Goal: Task Accomplishment & Management: Complete application form

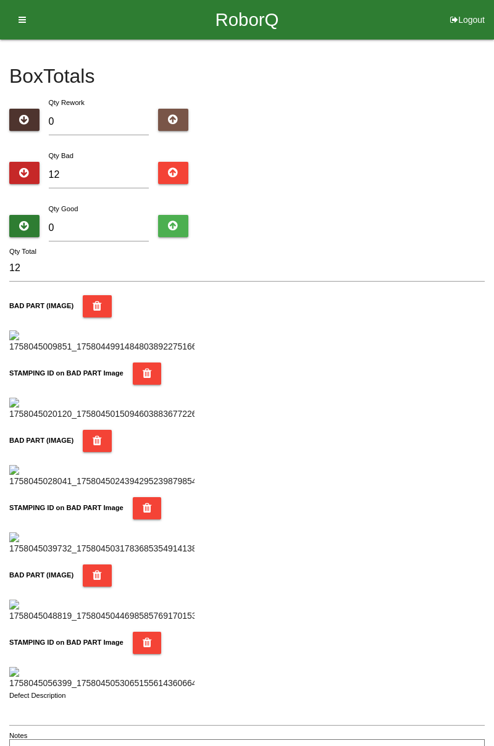
click at [479, 192] on div "Qty Bad 12" at bounding box center [247, 171] width 476 height 44
click at [94, 171] on input "12" at bounding box center [99, 175] width 101 height 27
type input "1"
type input "14"
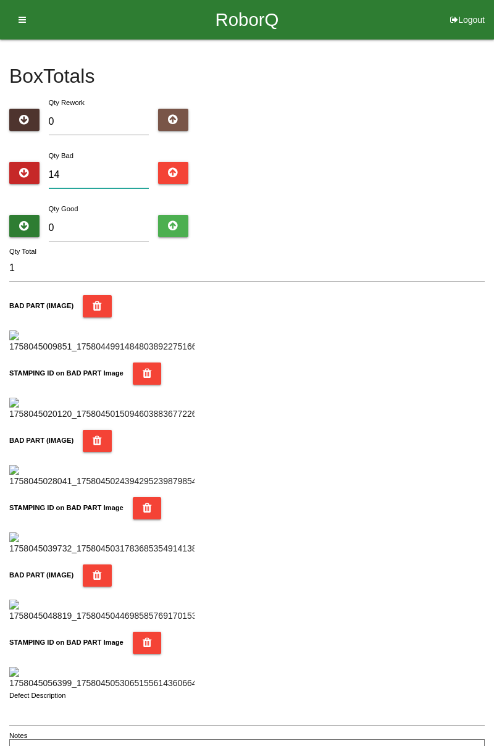
type input "14"
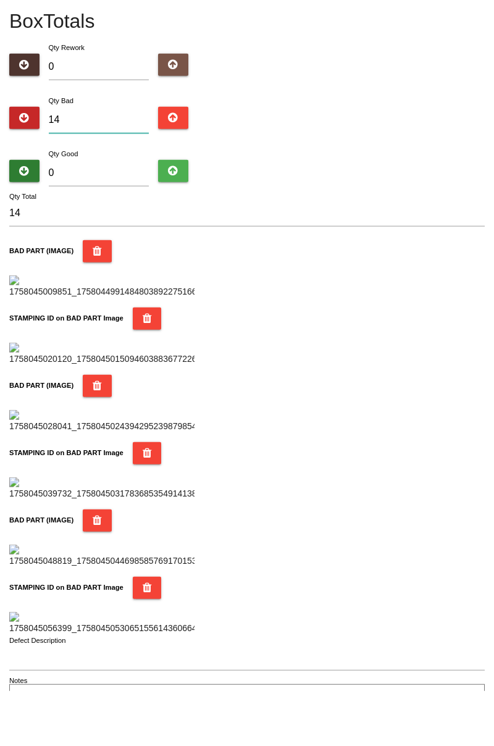
type input "1"
type input "15"
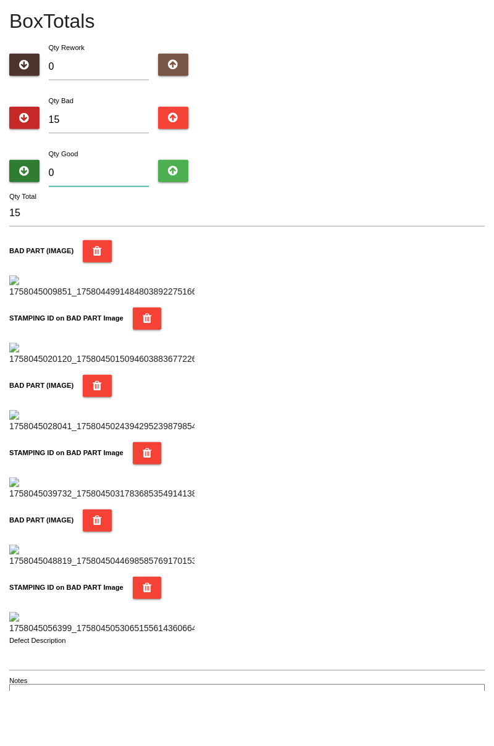
click at [137, 230] on input "0" at bounding box center [99, 228] width 101 height 27
type input "6"
type input "21"
type input "61"
type input "76"
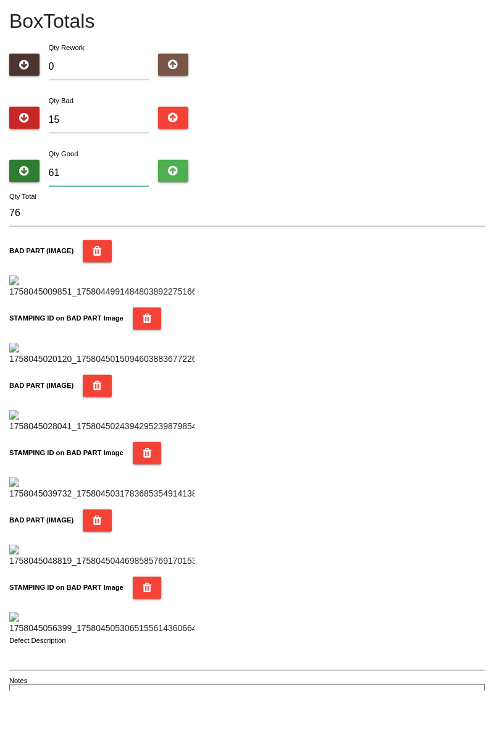
type input "6"
type input "21"
type input "0"
type input "15"
type input "7"
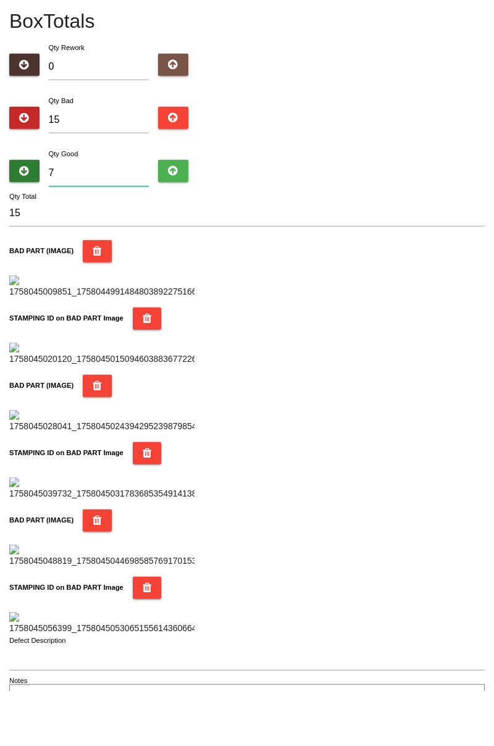
type input "22"
type input "71"
type input "86"
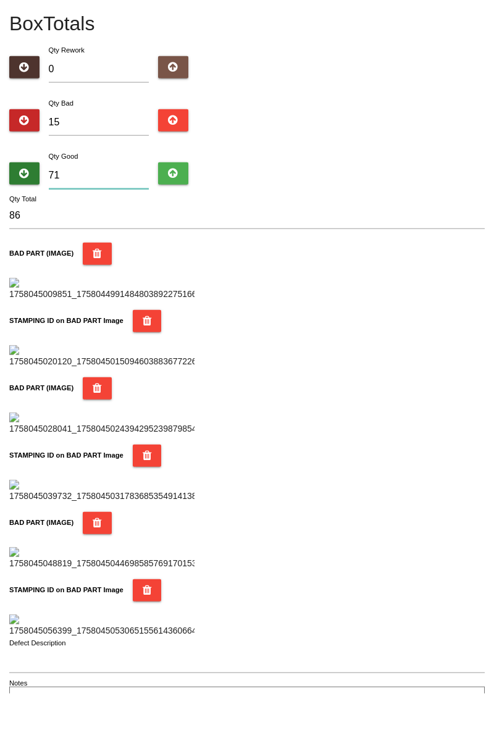
type input "7"
type input "22"
type input "0"
type input "15"
type input "6"
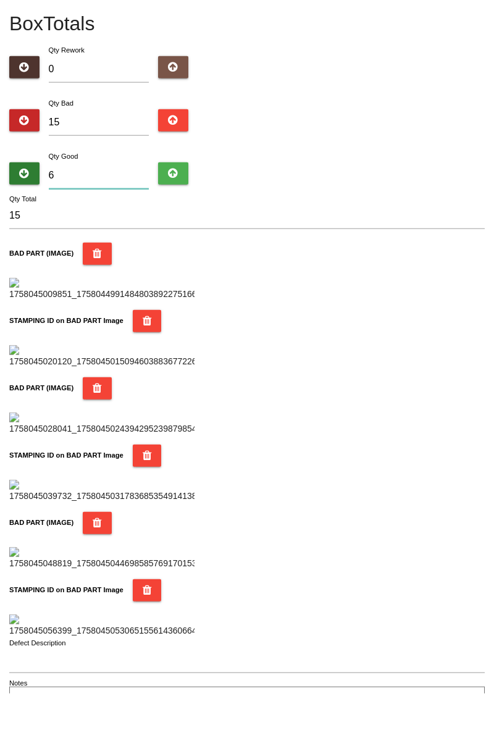
type input "21"
type input "69"
type input "84"
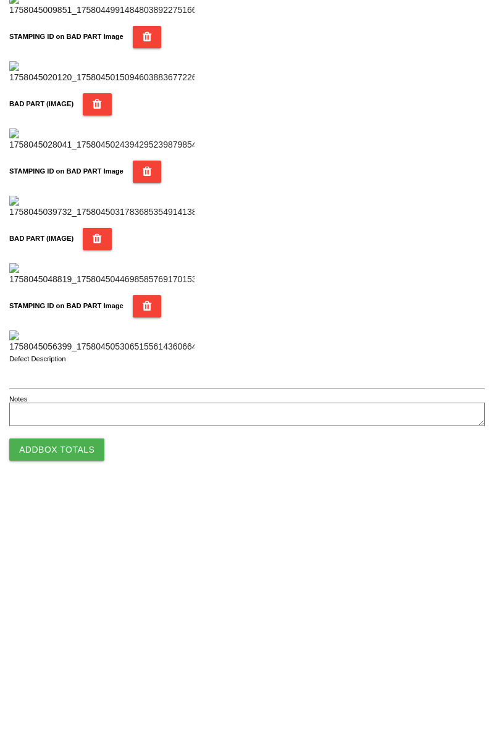
scroll to position [1083, 0]
type input "69"
click at [79, 703] on button "Add Box Totals" at bounding box center [56, 704] width 95 height 22
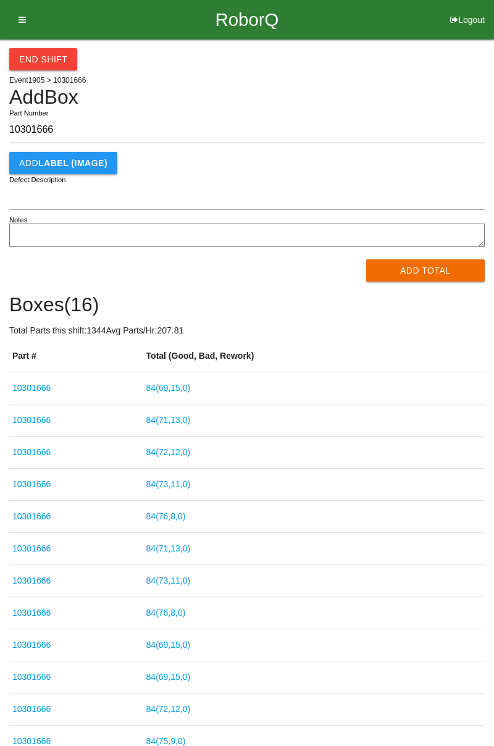
type input "10301666"
click at [409, 264] on button "Add Total" at bounding box center [425, 271] width 119 height 22
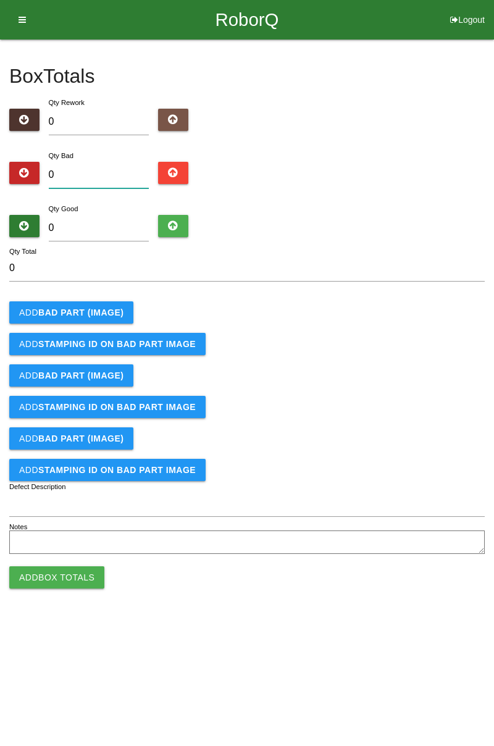
click at [119, 171] on input "0" at bounding box center [99, 175] width 101 height 27
type input "3"
click at [106, 309] on b "BAD PART (IMAGE)" at bounding box center [80, 313] width 85 height 10
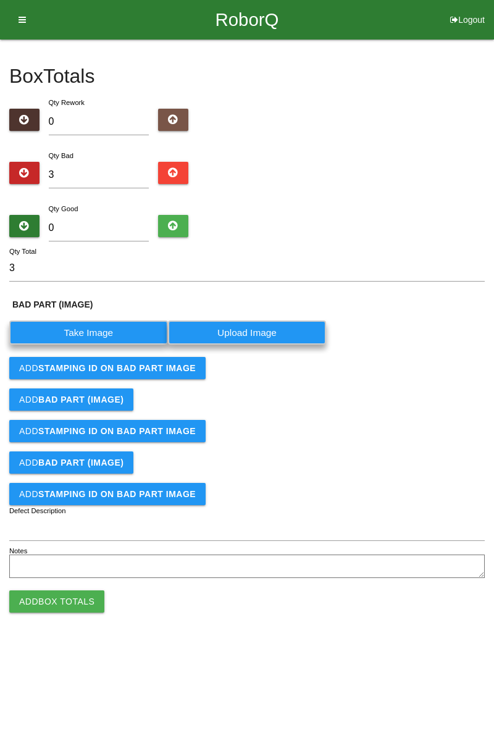
click at [125, 331] on label "Take Image" at bounding box center [88, 333] width 159 height 24
click at [0, 0] on \(IMAGE\) "Take Image" at bounding box center [0, 0] width 0 height 0
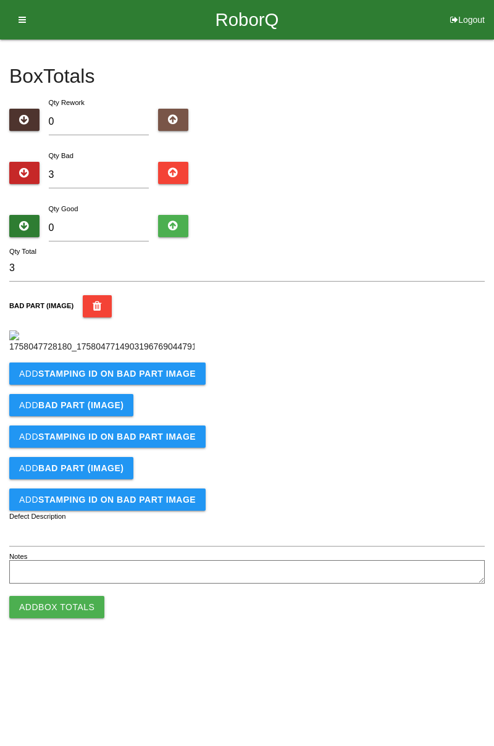
click at [174, 379] on b "STAMPING ID on BAD PART Image" at bounding box center [117, 374] width 158 height 10
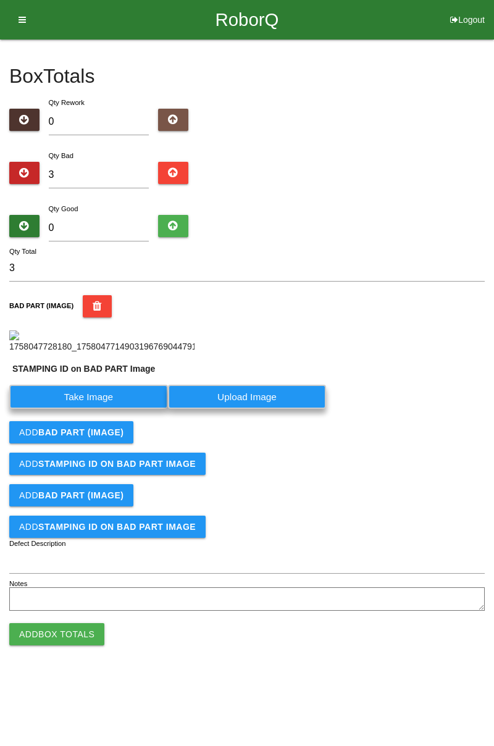
click at [147, 409] on label "Take Image" at bounding box center [88, 397] width 159 height 24
click at [0, 0] on PART "Take Image" at bounding box center [0, 0] width 0 height 0
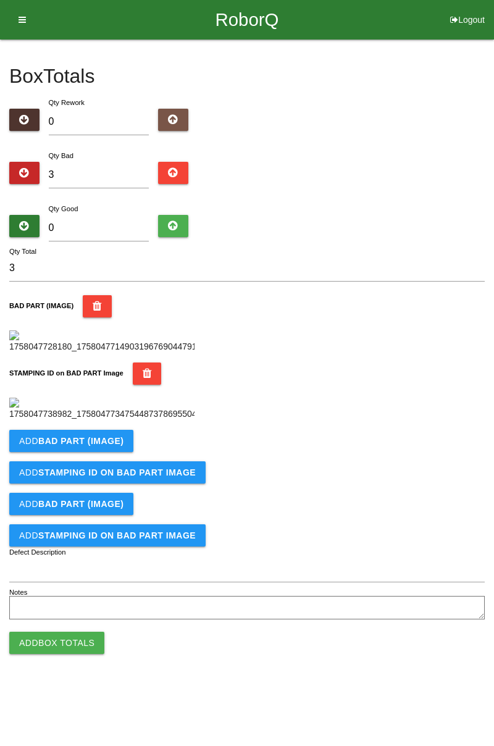
scroll to position [272, 0]
click at [85, 452] on button "Add BAD PART (IMAGE)" at bounding box center [71, 441] width 124 height 22
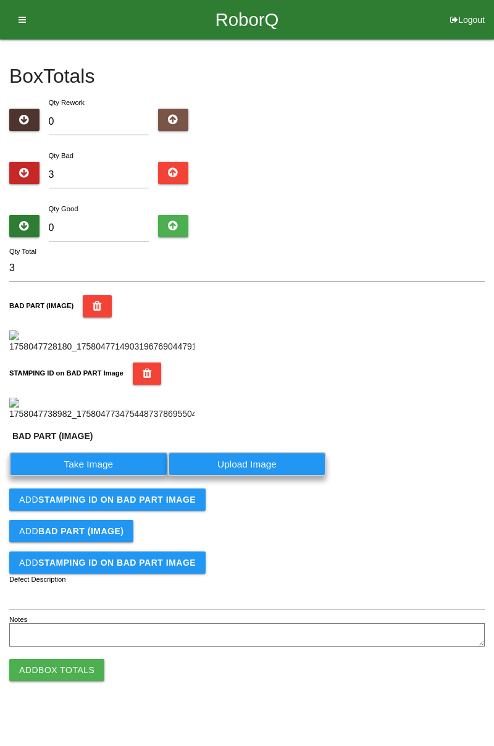
click at [100, 476] on label "Take Image" at bounding box center [88, 464] width 159 height 24
click at [0, 0] on \(IMAGE\) "Take Image" at bounding box center [0, 0] width 0 height 0
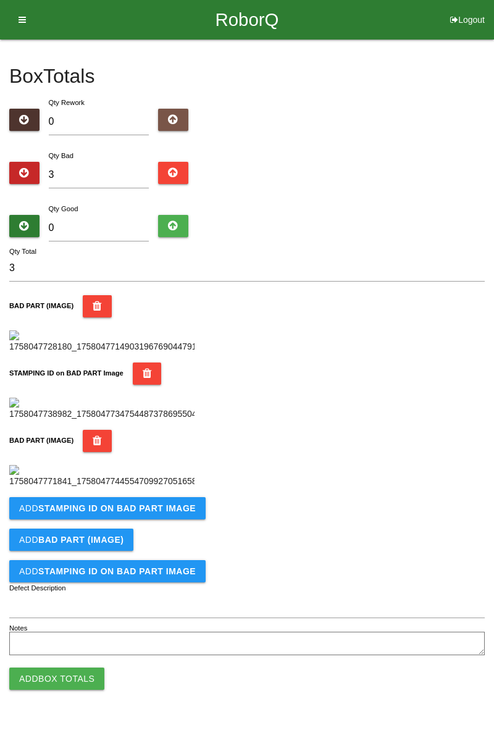
scroll to position [475, 0]
click at [141, 513] on b "STAMPING ID on BAD PART Image" at bounding box center [117, 509] width 158 height 10
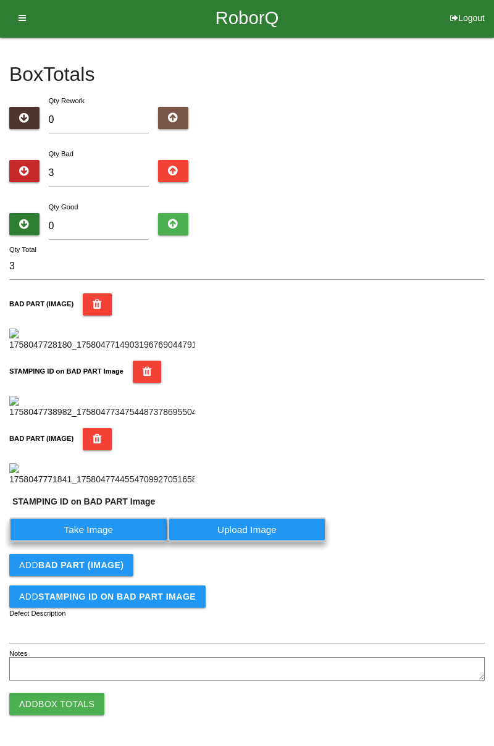
click at [87, 542] on label "Take Image" at bounding box center [88, 530] width 159 height 24
click at [0, 0] on PART "Take Image" at bounding box center [0, 0] width 0 height 0
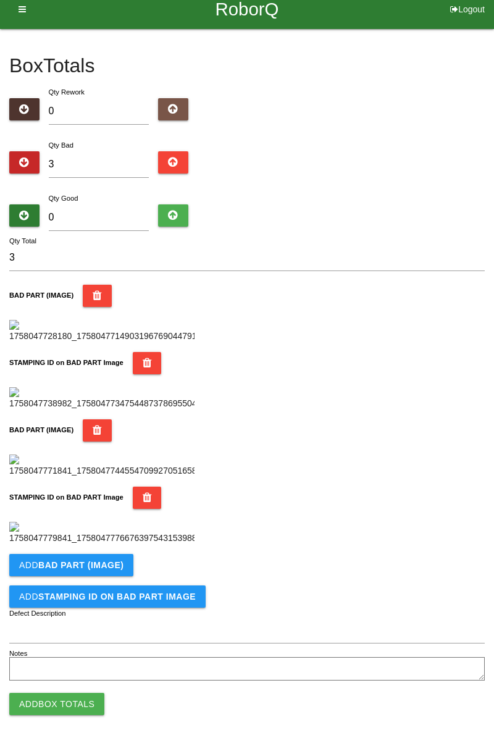
scroll to position [0, 0]
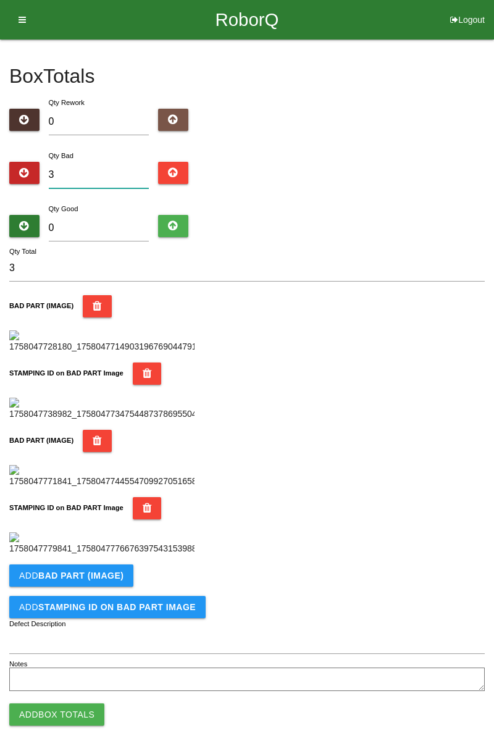
click at [111, 173] on input "3" at bounding box center [99, 175] width 101 height 27
type input "0"
type input "2"
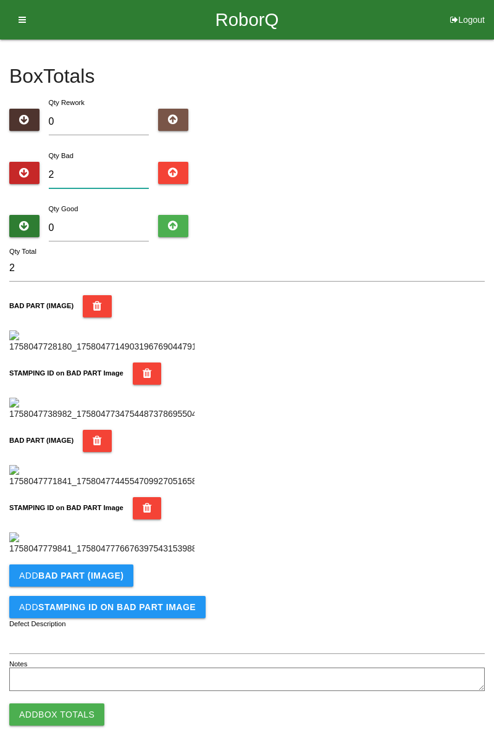
click at [103, 163] on input "2" at bounding box center [99, 175] width 101 height 27
type input "0"
type input "4"
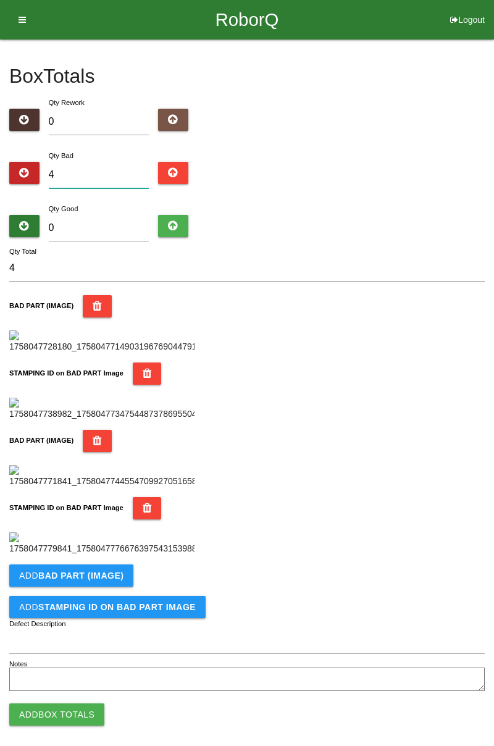
type input "0"
type input "5"
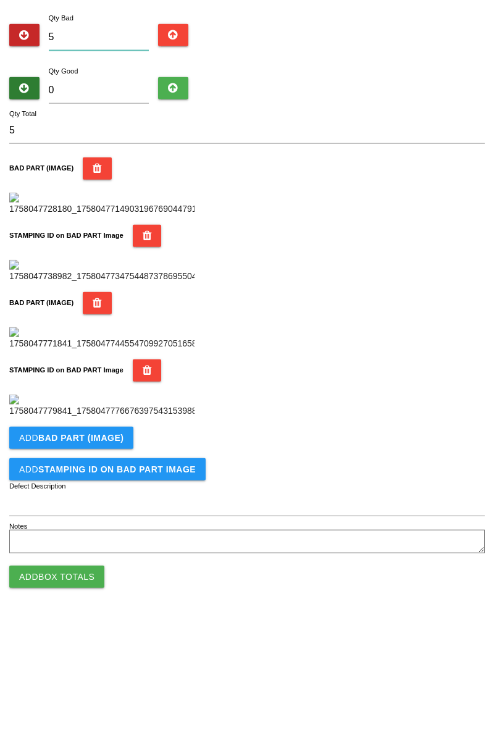
scroll to position [677, 0]
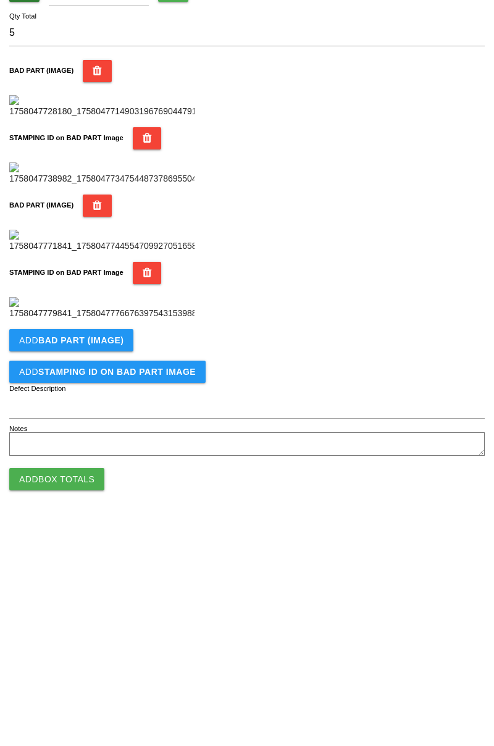
type input "5"
click at [107, 569] on b "BAD PART (IMAGE)" at bounding box center [80, 565] width 85 height 10
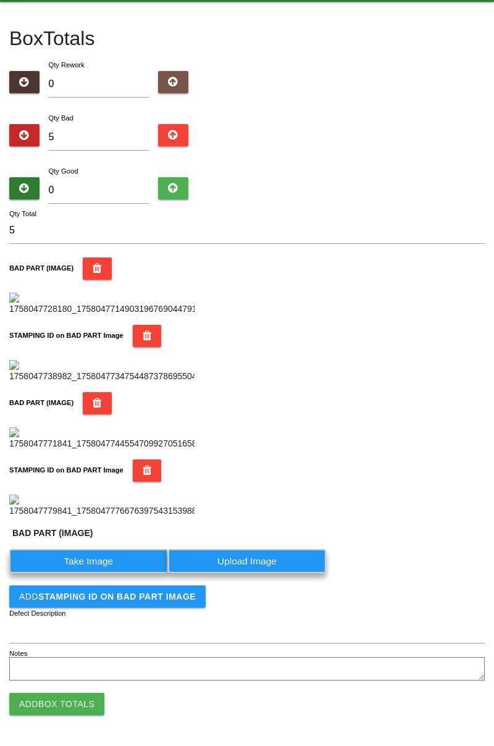
click at [103, 573] on label "Take Image" at bounding box center [88, 561] width 159 height 24
click at [0, 0] on \(IMAGE\) "Take Image" at bounding box center [0, 0] width 0 height 0
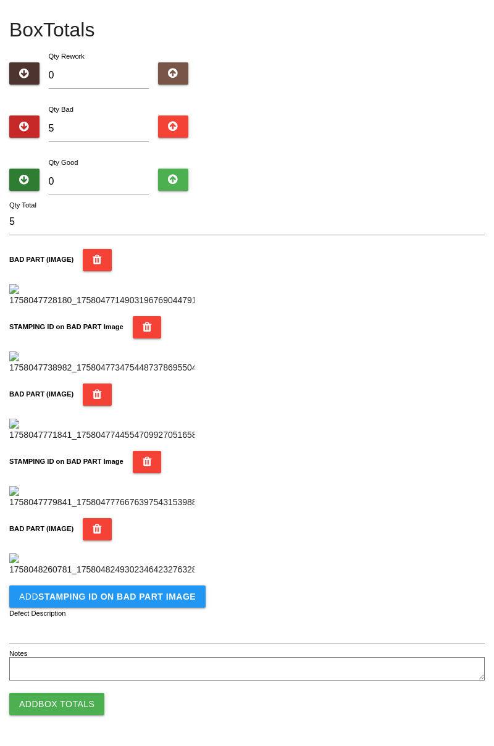
scroll to position [880, 0]
click at [152, 600] on b "STAMPING ID on BAD PART Image" at bounding box center [117, 597] width 158 height 10
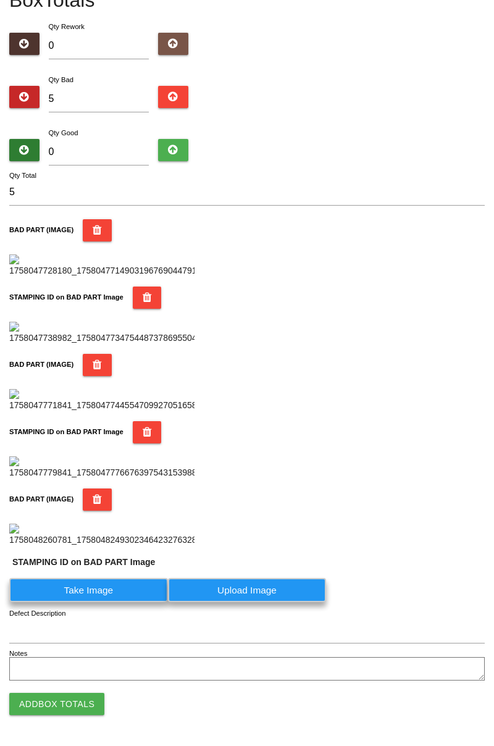
click at [104, 602] on label "Take Image" at bounding box center [88, 590] width 159 height 24
click at [0, 0] on PART "Take Image" at bounding box center [0, 0] width 0 height 0
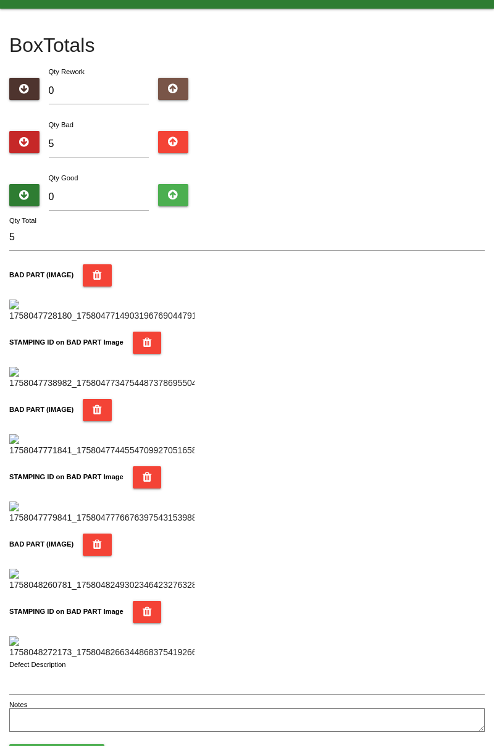
scroll to position [0, 0]
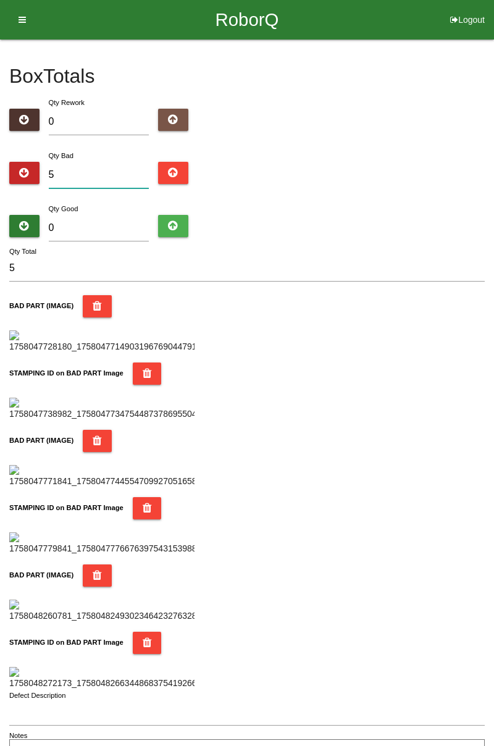
click at [104, 172] on input "5" at bounding box center [99, 175] width 101 height 27
click at [127, 230] on input "0" at bounding box center [99, 228] width 101 height 27
type input "8"
type input "13"
type input "0"
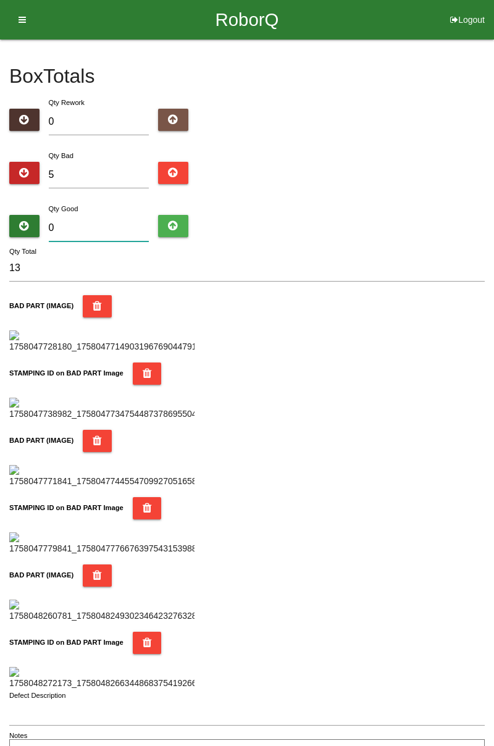
type input "5"
type input "7"
type input "12"
type input "79"
type input "84"
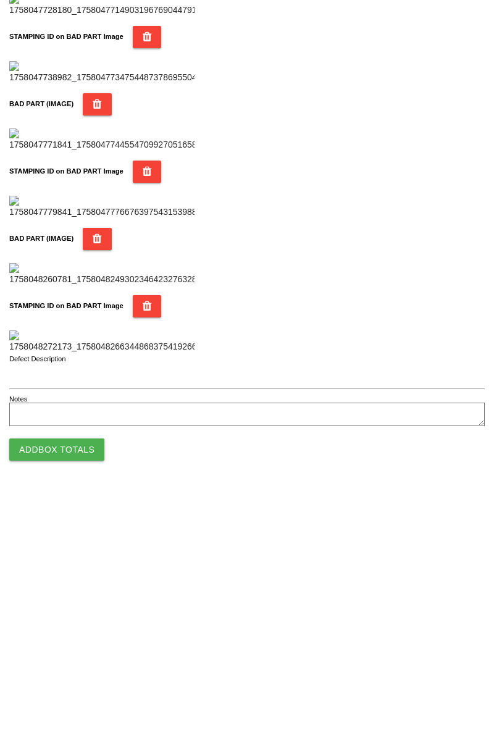
scroll to position [1083, 0]
type input "79"
click at [85, 703] on button "Add Box Totals" at bounding box center [56, 704] width 95 height 22
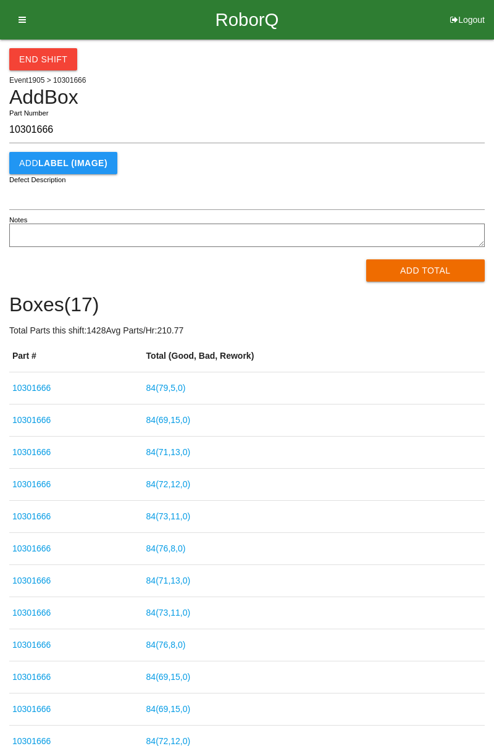
type input "10301666"
click at [426, 281] on button "Add Total" at bounding box center [425, 271] width 119 height 22
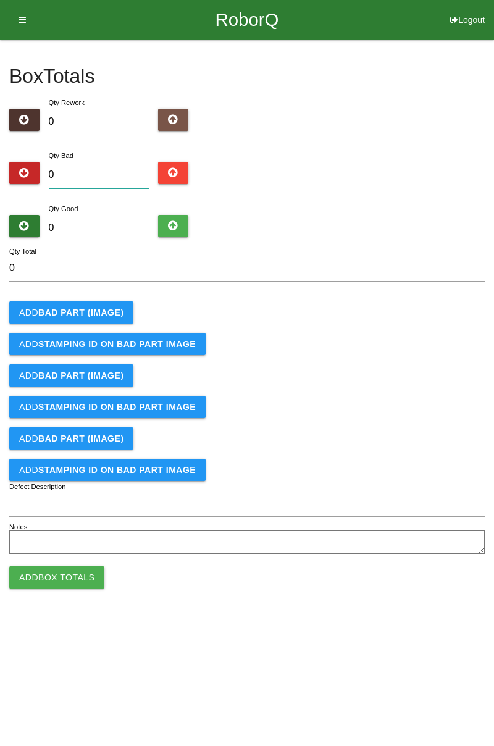
click at [115, 171] on input "0" at bounding box center [99, 175] width 101 height 27
type input "4"
click at [96, 318] on button "Add BAD PART (IMAGE)" at bounding box center [71, 313] width 124 height 22
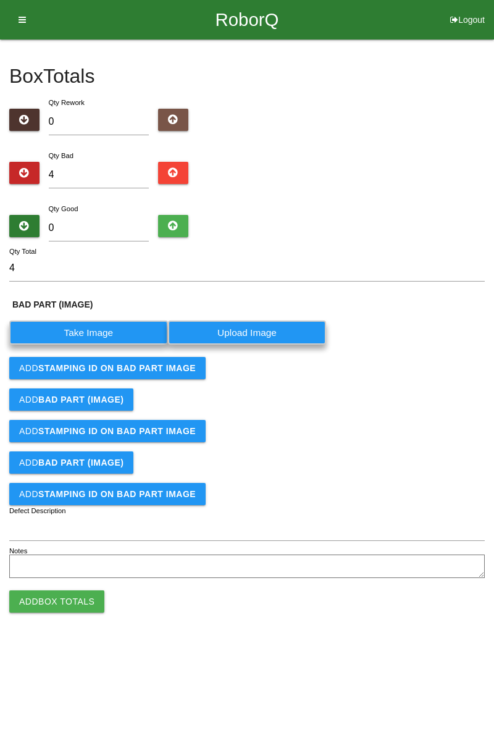
click at [130, 324] on label "Take Image" at bounding box center [88, 333] width 159 height 24
click at [0, 0] on \(IMAGE\) "Take Image" at bounding box center [0, 0] width 0 height 0
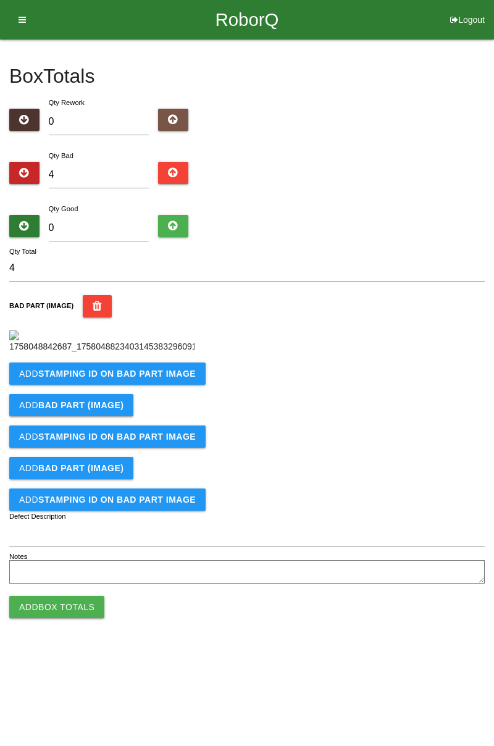
scroll to position [69, 0]
click at [172, 379] on b "STAMPING ID on BAD PART Image" at bounding box center [117, 374] width 158 height 10
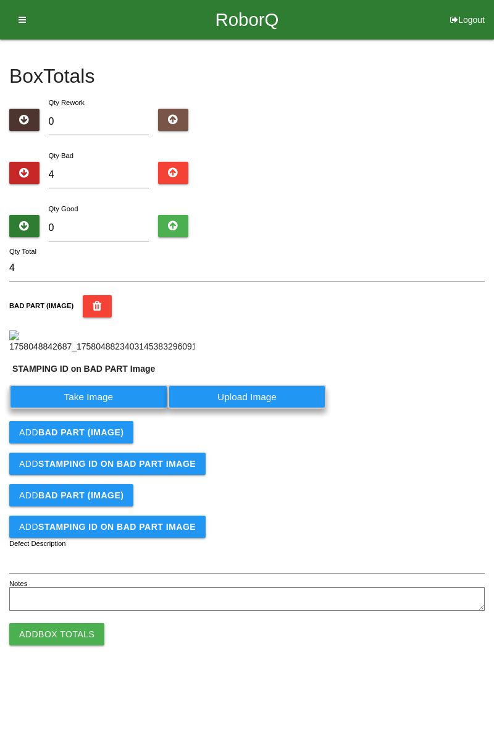
click at [123, 409] on label "Take Image" at bounding box center [88, 397] width 159 height 24
click at [0, 0] on PART "Take Image" at bounding box center [0, 0] width 0 height 0
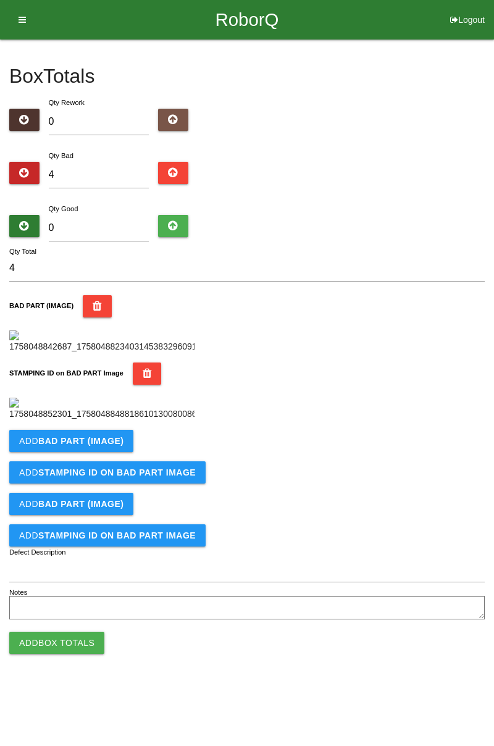
scroll to position [272, 0]
click at [122, 452] on button "Add BAD PART (IMAGE)" at bounding box center [71, 441] width 124 height 22
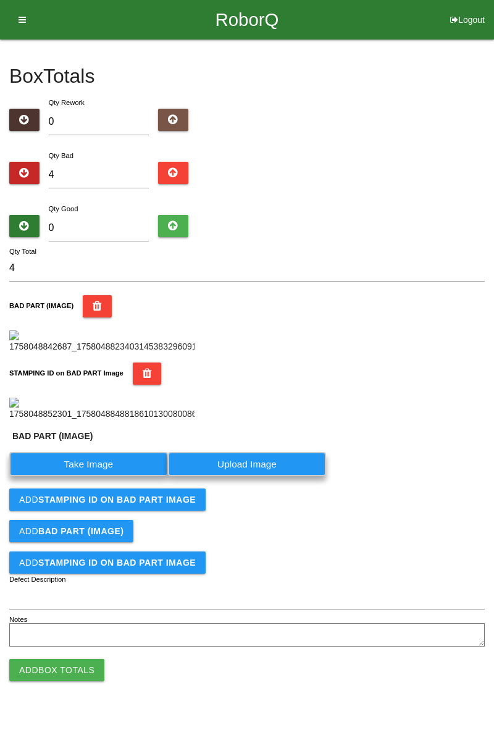
click at [104, 476] on label "Take Image" at bounding box center [88, 464] width 159 height 24
click at [0, 0] on \(IMAGE\) "Take Image" at bounding box center [0, 0] width 0 height 0
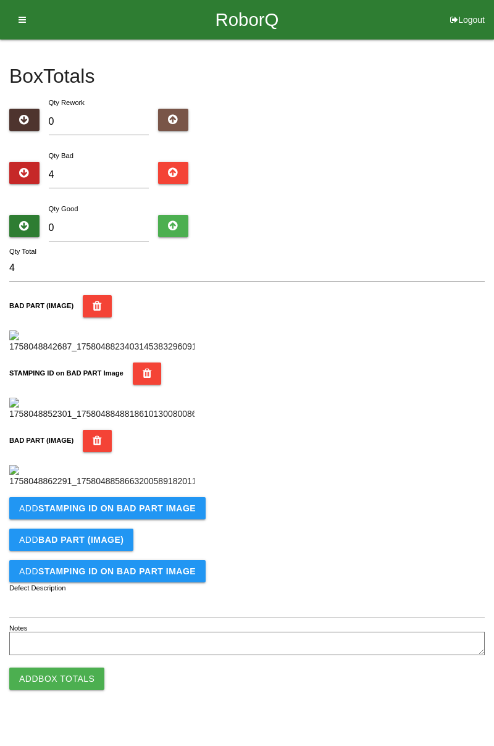
scroll to position [475, 0]
click at [167, 513] on b "STAMPING ID on BAD PART Image" at bounding box center [117, 509] width 158 height 10
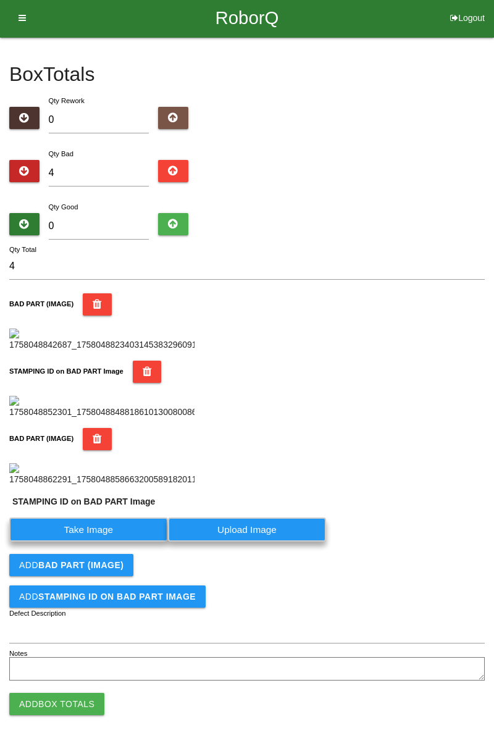
click at [120, 542] on label "Take Image" at bounding box center [88, 530] width 159 height 24
click at [0, 0] on PART "Take Image" at bounding box center [0, 0] width 0 height 0
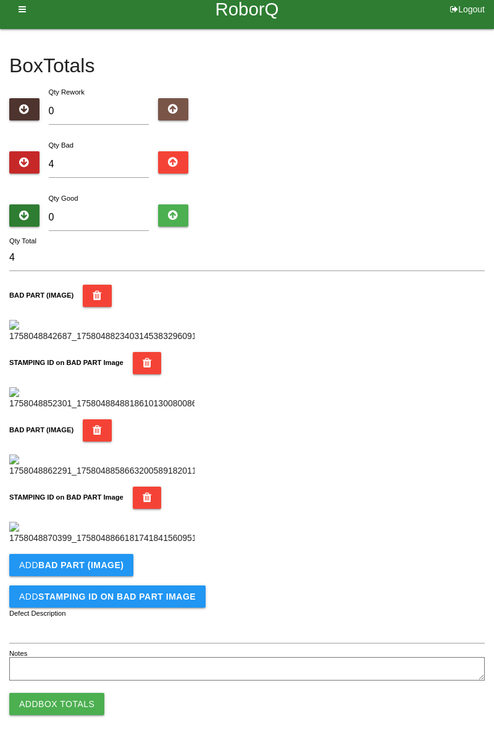
scroll to position [677, 0]
click at [116, 566] on b "BAD PART (IMAGE)" at bounding box center [80, 565] width 85 height 10
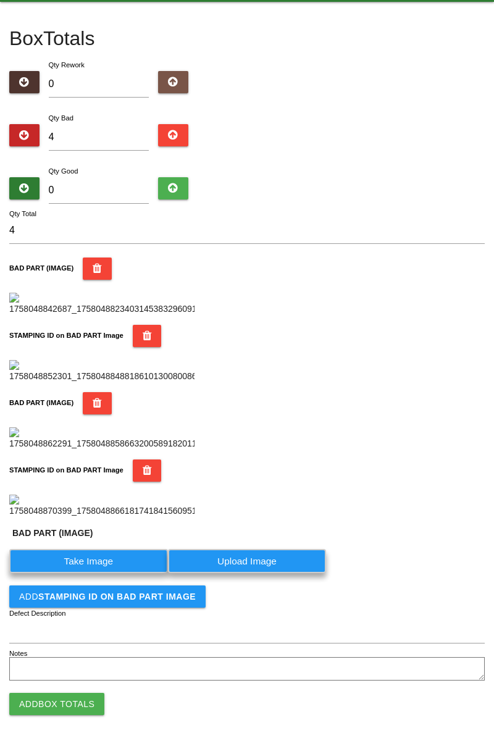
click at [110, 573] on label "Take Image" at bounding box center [88, 561] width 159 height 24
click at [0, 0] on \(IMAGE\) "Take Image" at bounding box center [0, 0] width 0 height 0
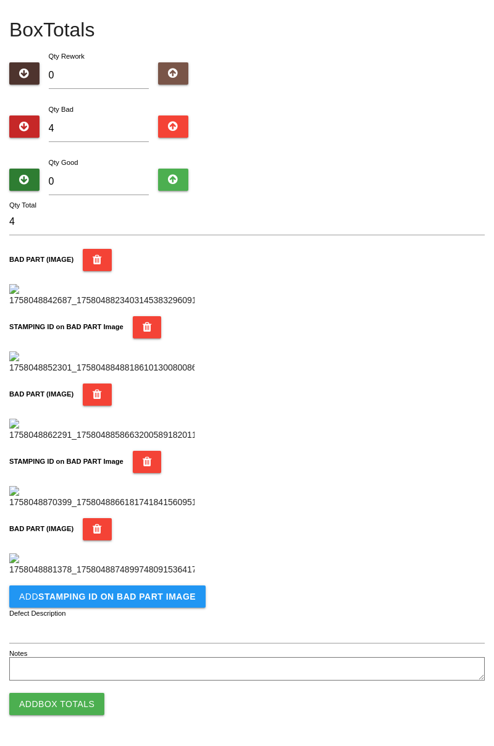
scroll to position [880, 0]
click at [143, 594] on b "STAMPING ID on BAD PART Image" at bounding box center [117, 597] width 158 height 10
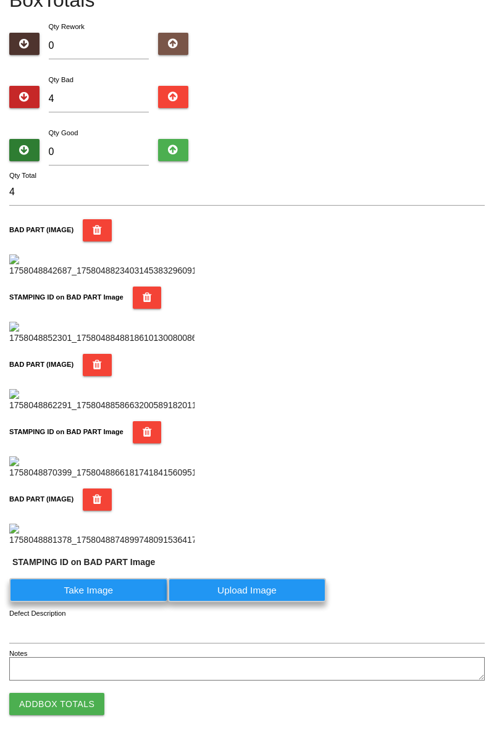
click at [124, 602] on label "Take Image" at bounding box center [88, 590] width 159 height 24
click at [0, 0] on PART "Take Image" at bounding box center [0, 0] width 0 height 0
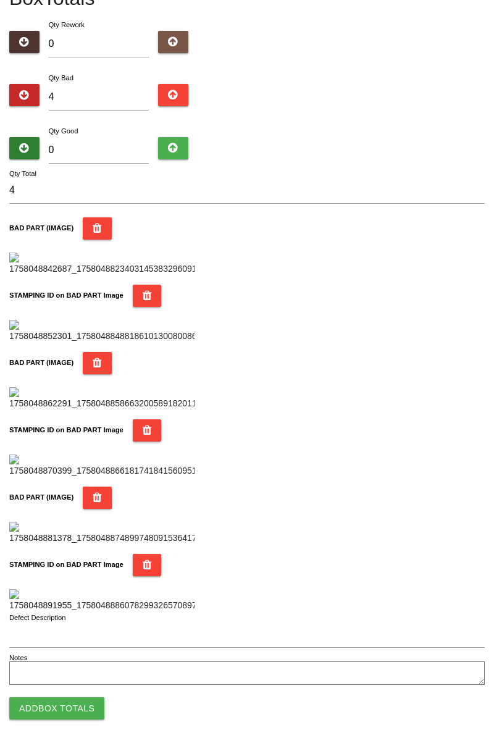
scroll to position [0, 0]
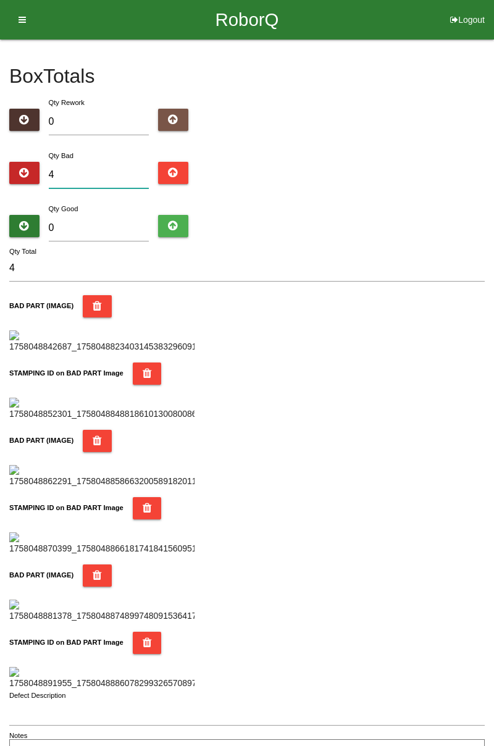
click at [104, 169] on input "4" at bounding box center [99, 175] width 101 height 27
type input "0"
type input "8"
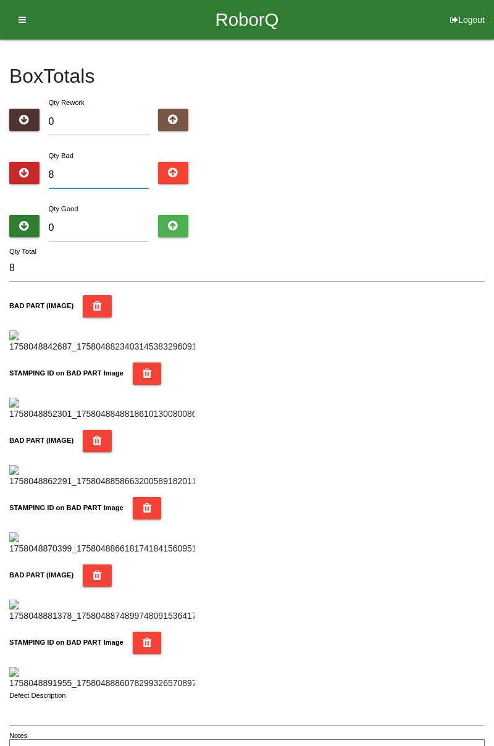
type input "0"
type input "1"
type input "11"
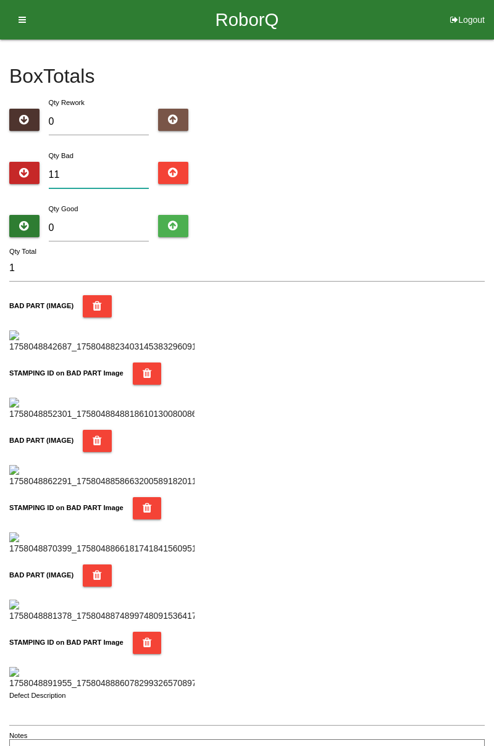
type input "11"
click at [106, 224] on input "0" at bounding box center [99, 228] width 101 height 27
type input "7"
type input "18"
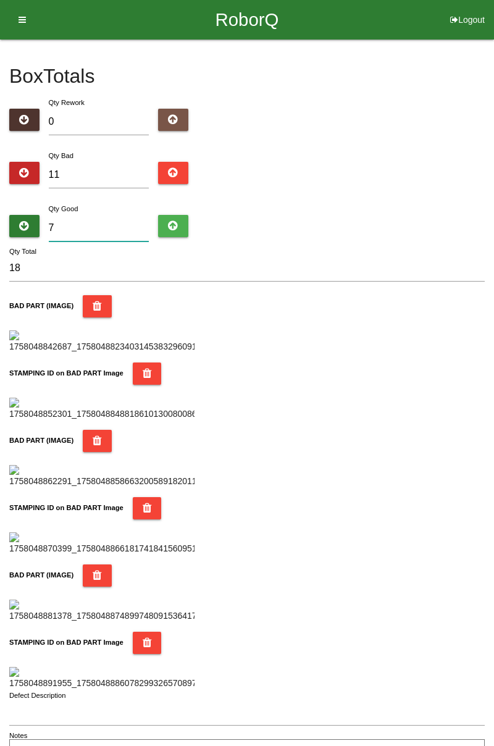
type input "75"
type input "86"
type input "7"
type input "18"
type input "73"
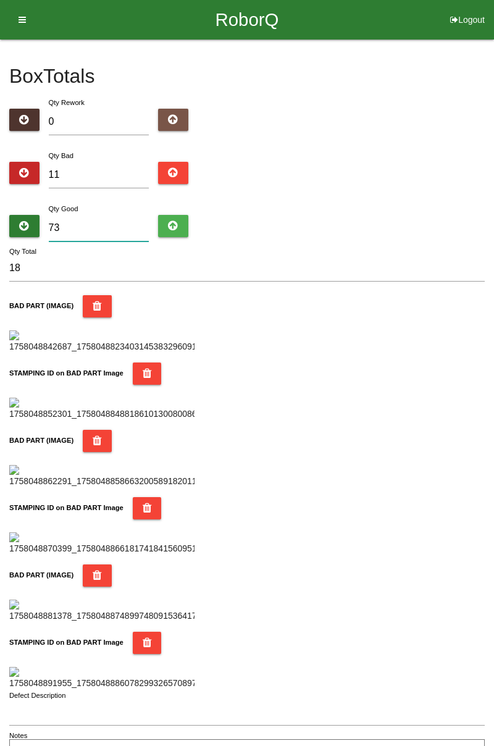
type input "84"
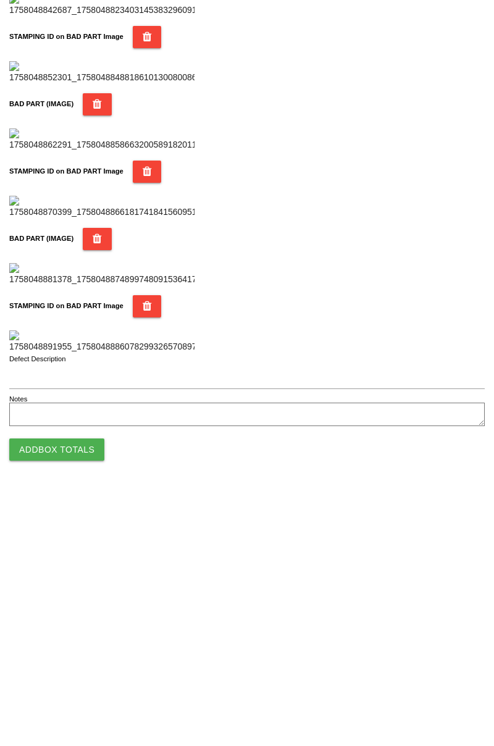
scroll to position [1083, 0]
type input "73"
click at [87, 700] on button "Add Box Totals" at bounding box center [56, 704] width 95 height 22
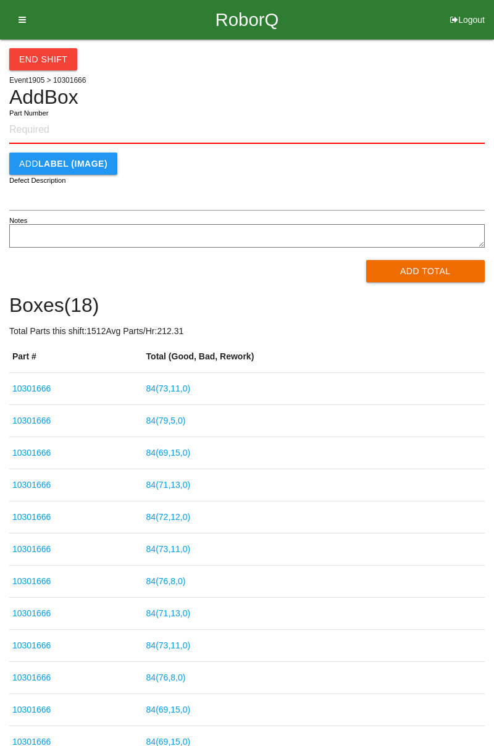
click at [51, 57] on button "End Shift" at bounding box center [43, 59] width 68 height 22
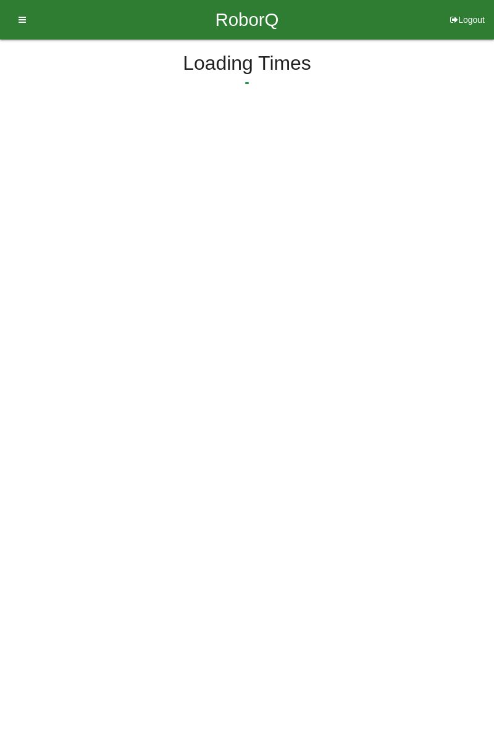
select select "3"
select select "30"
select select "2"
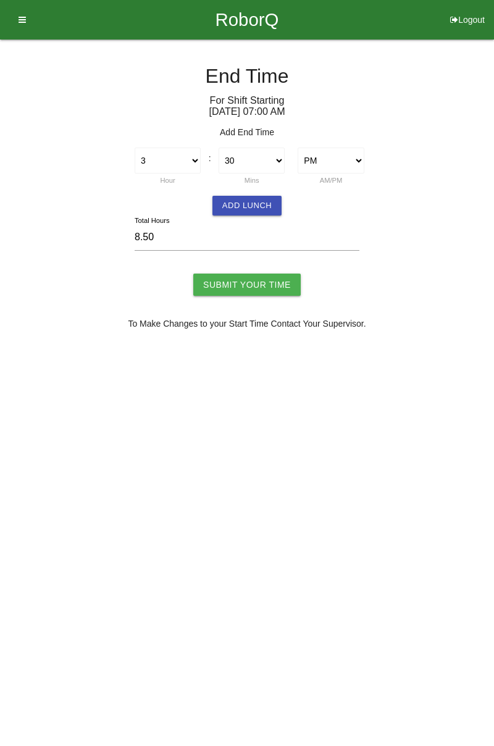
click at [258, 202] on button "Add Lunch" at bounding box center [247, 206] width 69 height 20
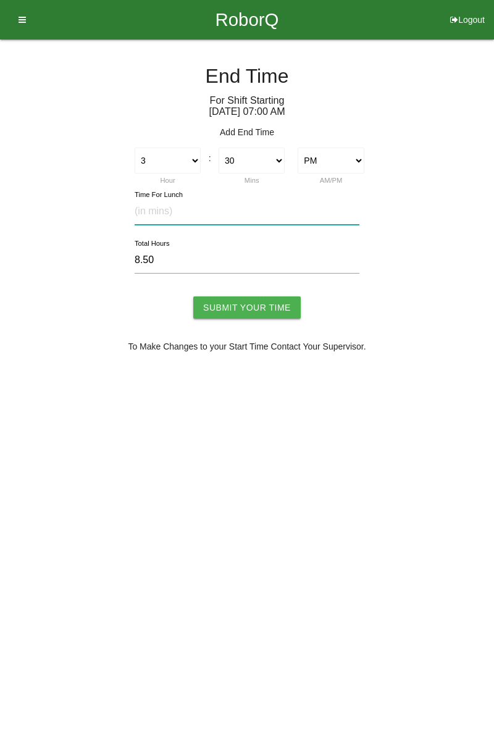
click at [185, 216] on input "text" at bounding box center [247, 211] width 225 height 27
type input "30"
type input "8.00"
click at [261, 302] on input "Submit Your Time" at bounding box center [247, 308] width 108 height 22
type input "Processing..."
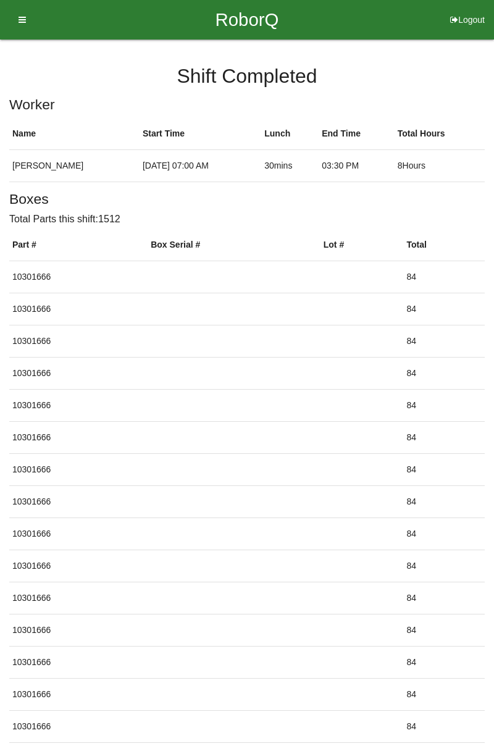
click at [467, 9] on button "Logout" at bounding box center [467, 4] width 53 height 9
select select "Worker"
